Goal: Information Seeking & Learning: Stay updated

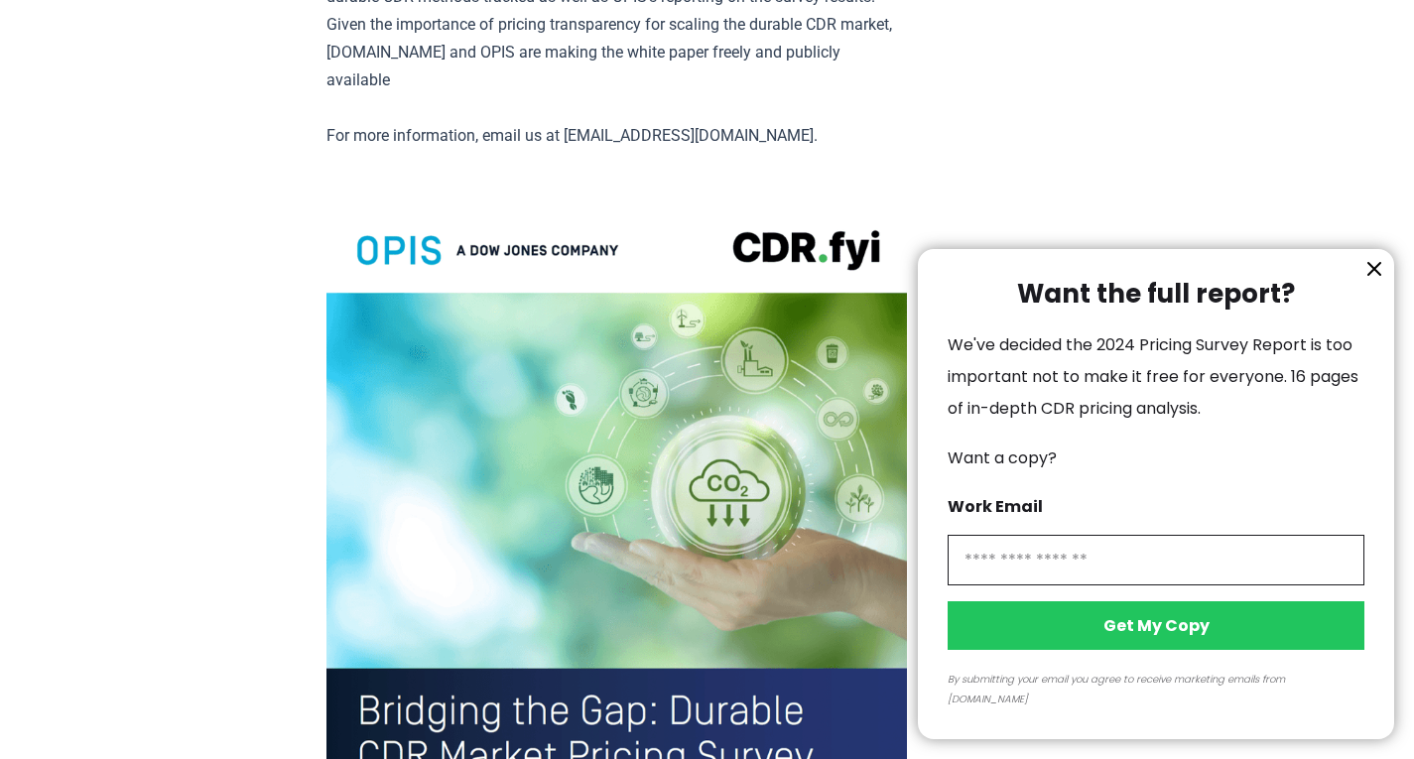
scroll to position [3788, 0]
